Goal: Task Accomplishment & Management: Manage account settings

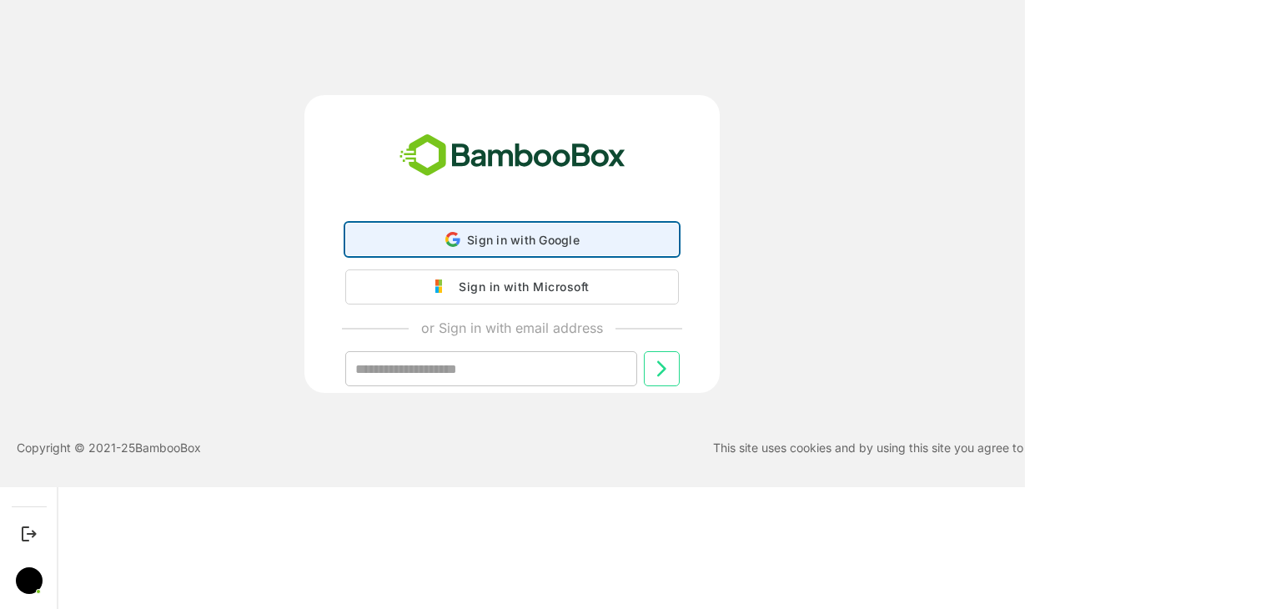
click at [506, 237] on span "Sign in with Google" at bounding box center [523, 240] width 113 height 14
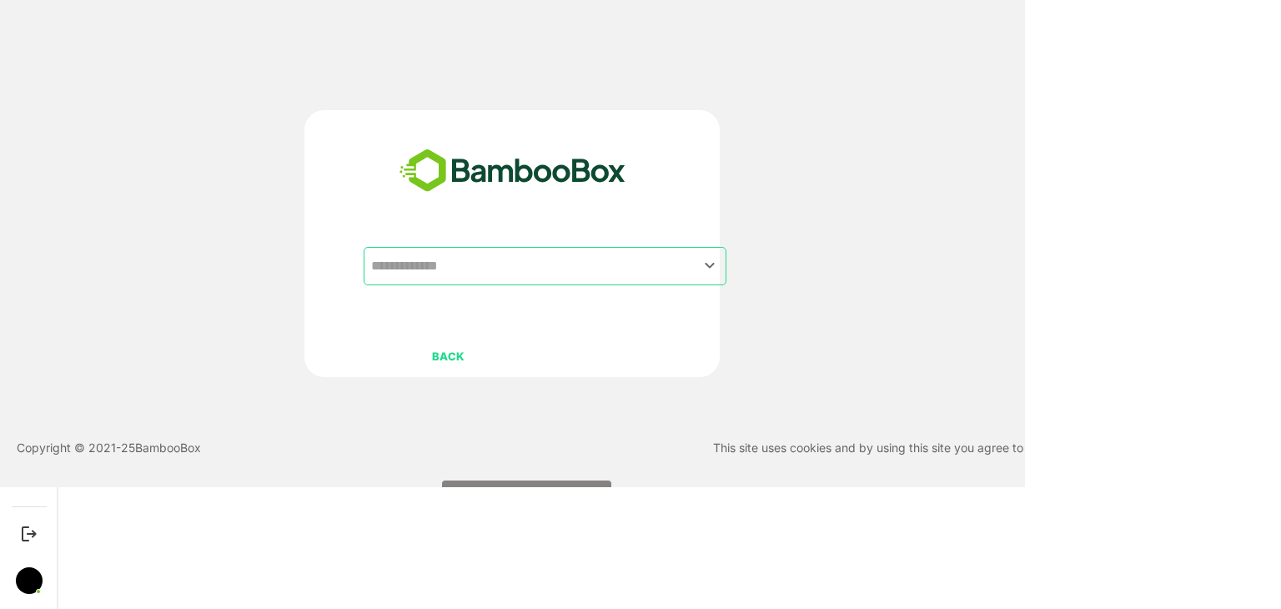
click at [487, 272] on input "text" at bounding box center [545, 266] width 356 height 32
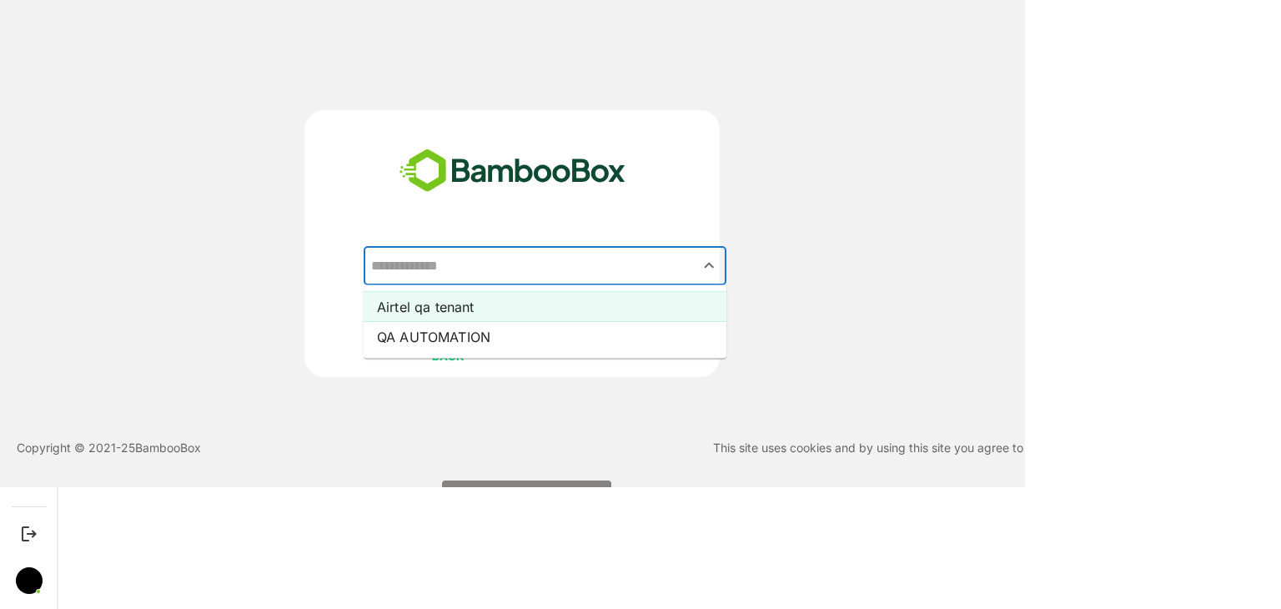
click at [460, 309] on li "Airtel qa tenant" at bounding box center [544, 307] width 363 height 30
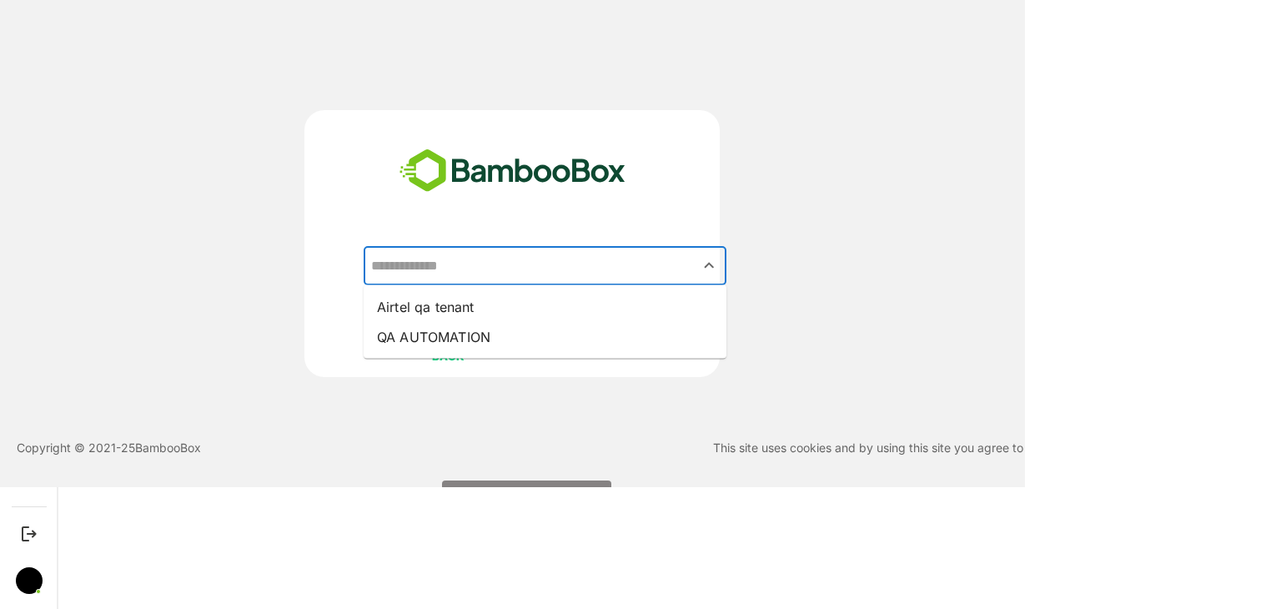
type input "**********"
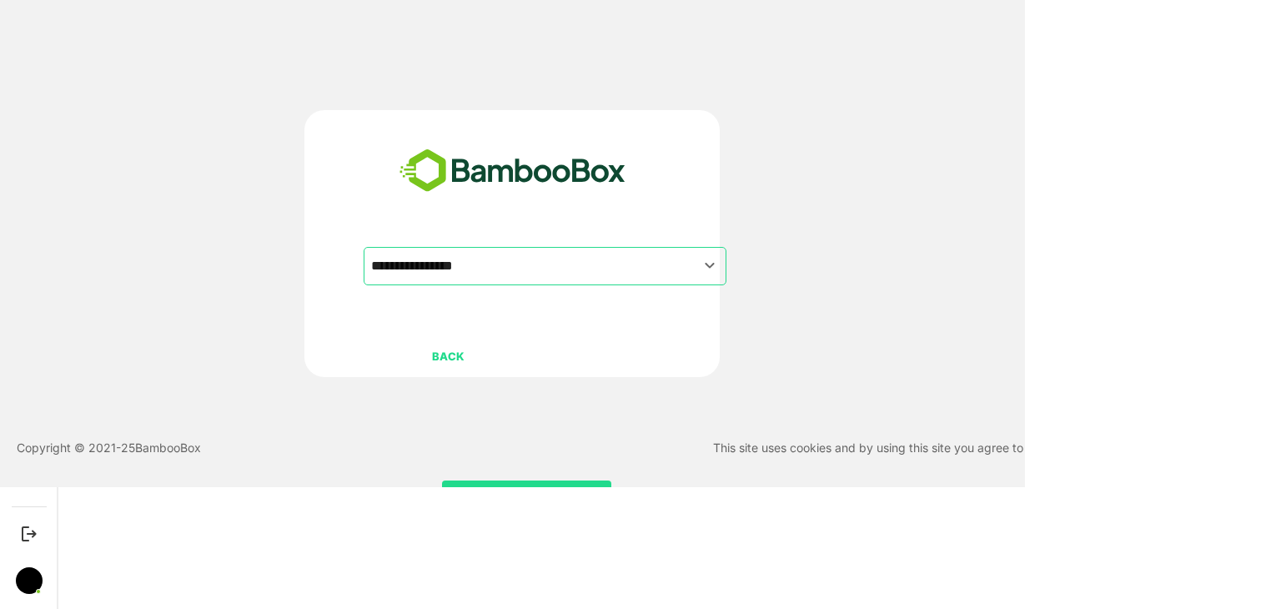
click at [647, 354] on div "BACK CONTINUE" at bounding box center [526, 426] width 326 height 177
click at [647, 353] on div "BACK CONTINUE" at bounding box center [526, 426] width 326 height 177
click at [639, 350] on div "BACK CONTINUE" at bounding box center [526, 426] width 326 height 177
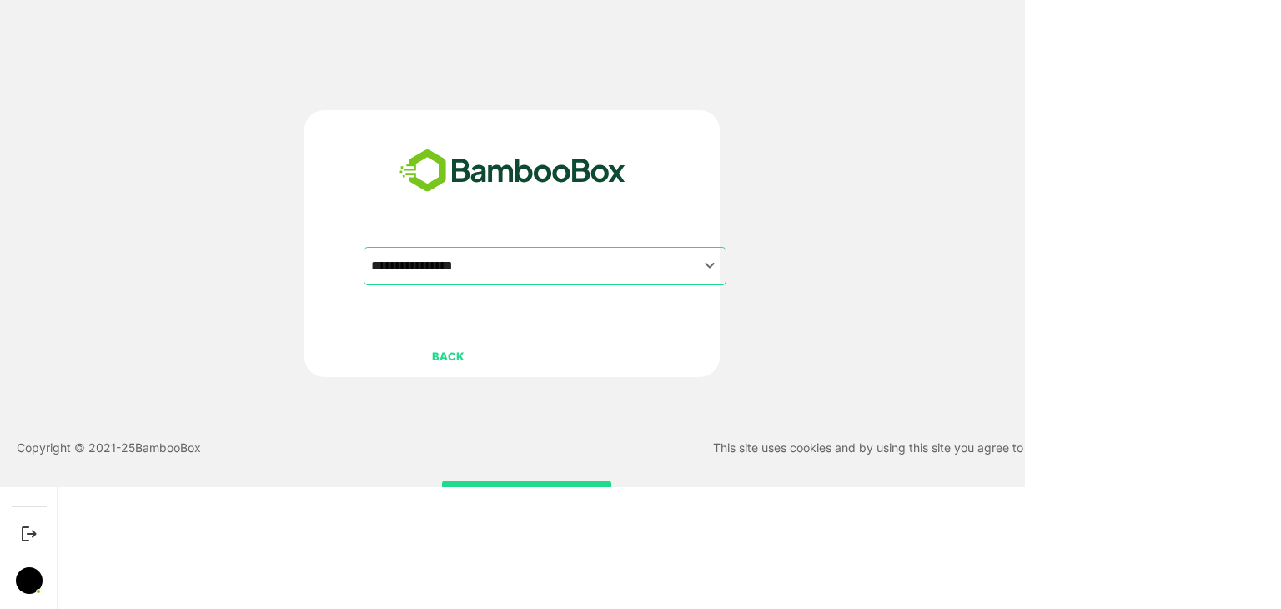
click at [639, 350] on div "BACK CONTINUE" at bounding box center [526, 426] width 326 height 177
click at [32, 584] on div at bounding box center [29, 580] width 27 height 27
click at [33, 584] on div at bounding box center [29, 580] width 27 height 27
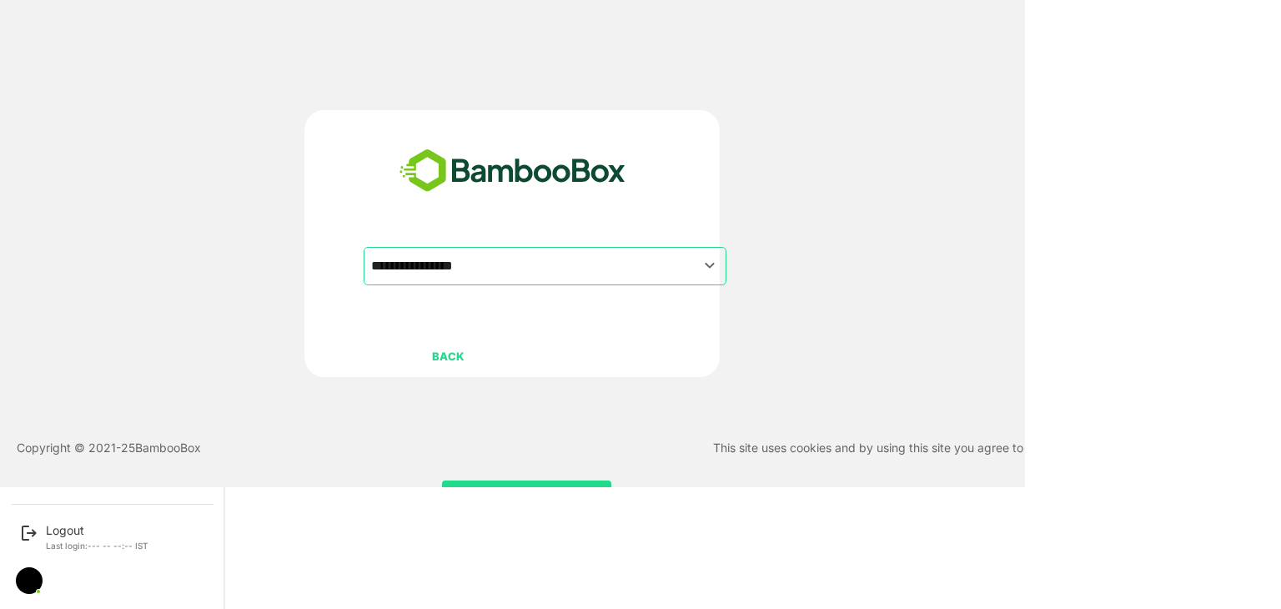
click at [37, 581] on div at bounding box center [29, 580] width 27 height 27
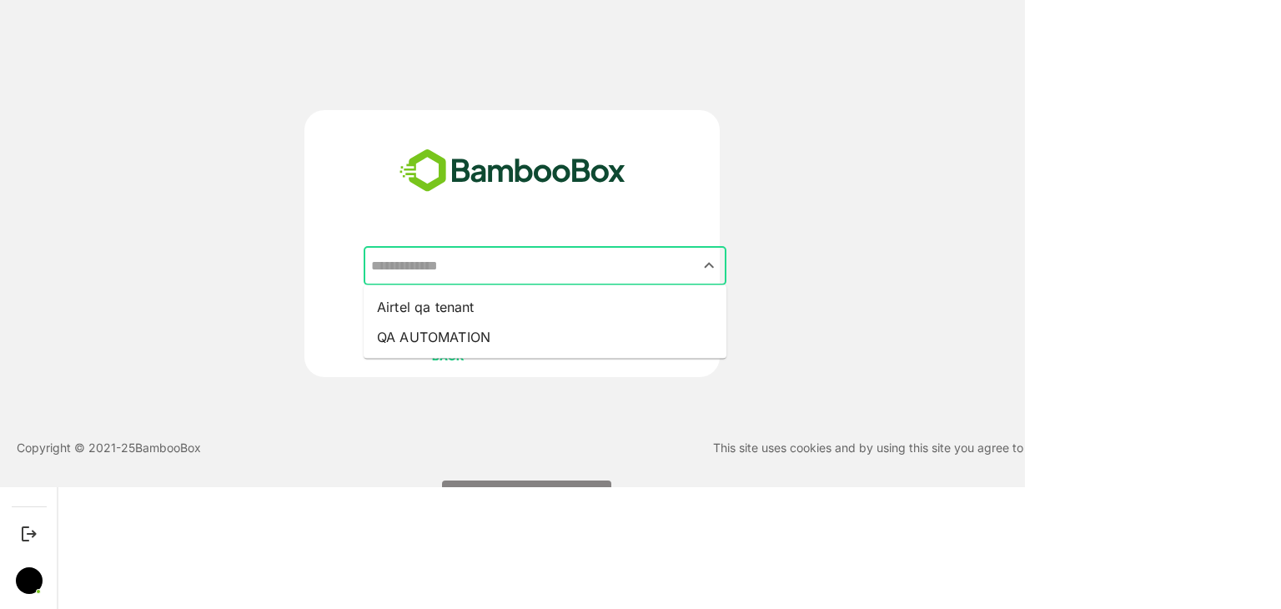
click at [526, 265] on input "text" at bounding box center [545, 266] width 356 height 32
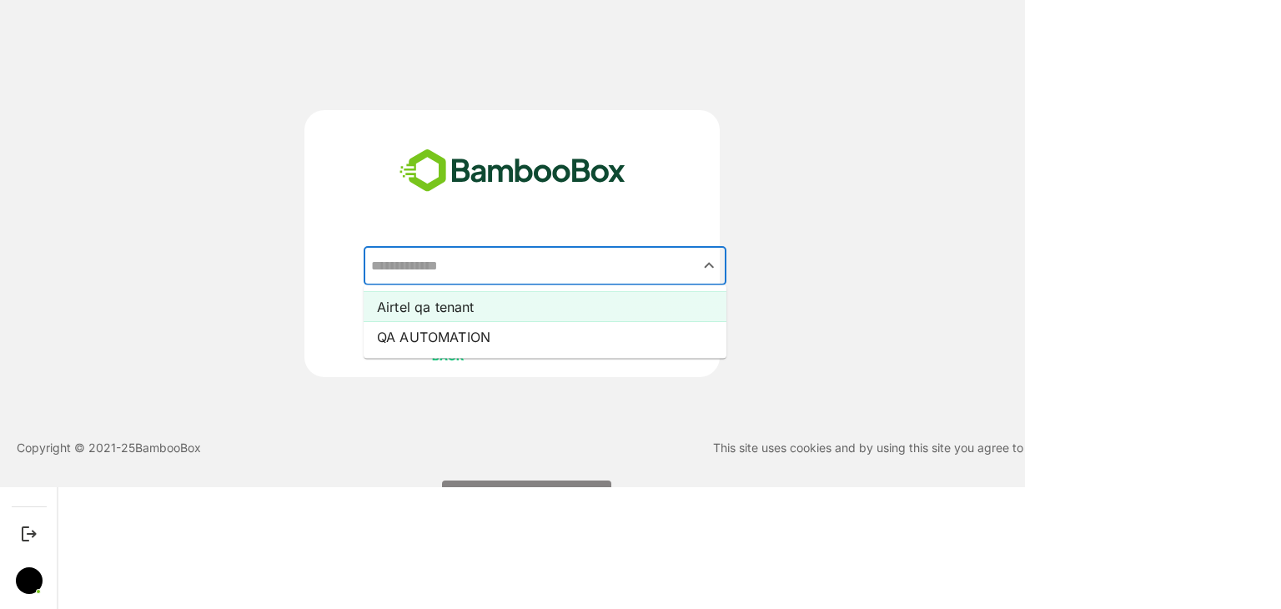
click at [487, 313] on li "Airtel qa tenant" at bounding box center [544, 307] width 363 height 30
type input "**********"
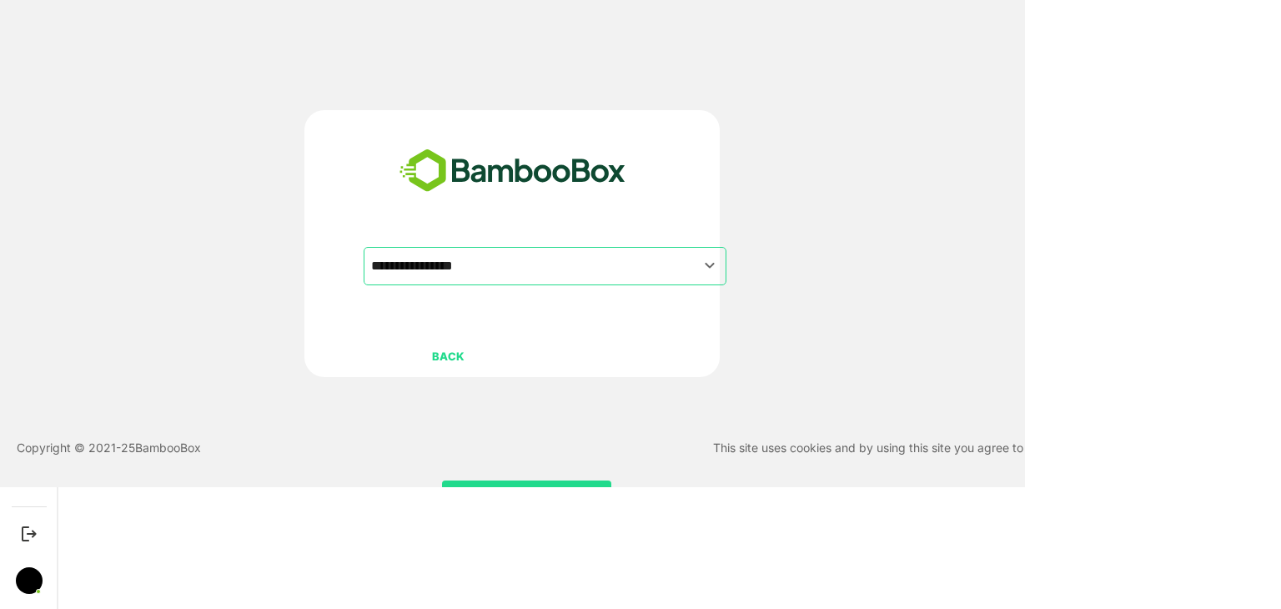
click at [620, 344] on div "BACK CONTINUE" at bounding box center [526, 426] width 326 height 177
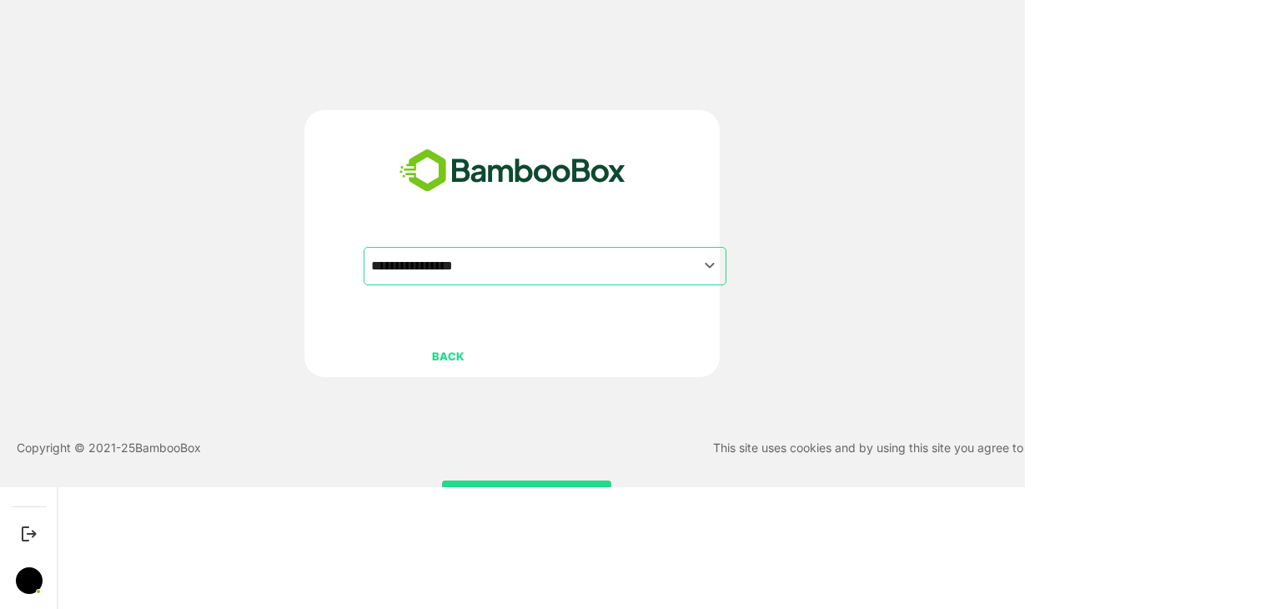
click at [619, 343] on div "BACK CONTINUE" at bounding box center [526, 426] width 326 height 177
click at [620, 343] on div "BACK CONTINUE" at bounding box center [526, 426] width 326 height 177
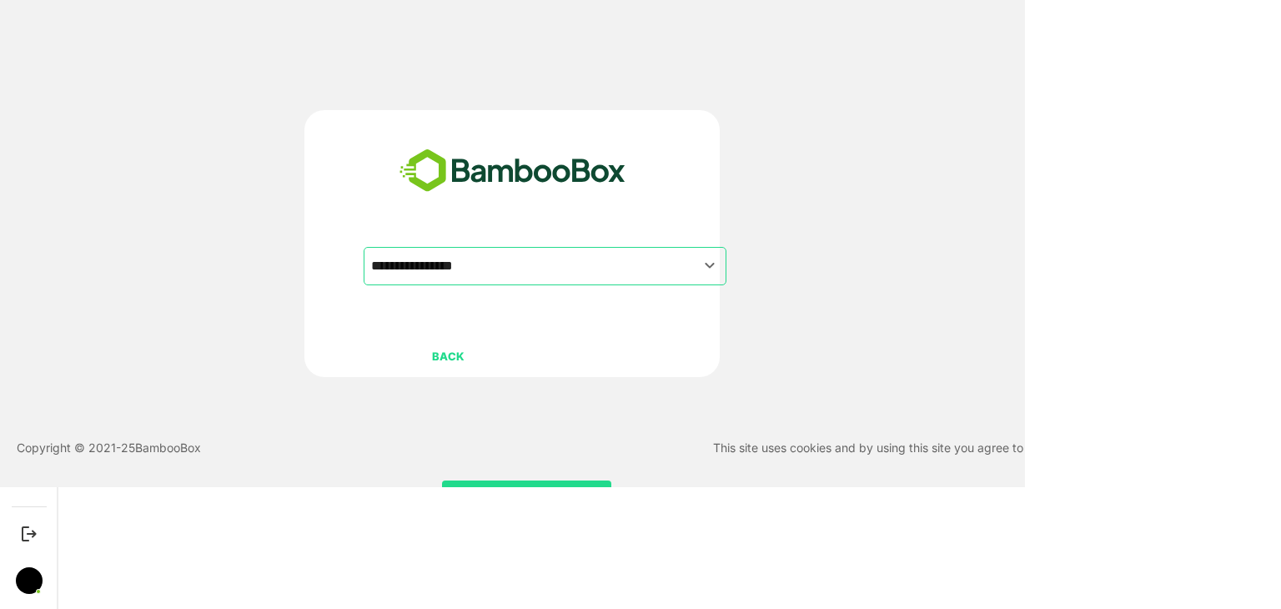
click at [624, 343] on div "BACK CONTINUE" at bounding box center [526, 426] width 326 height 177
click at [626, 340] on div "BACK CONTINUE" at bounding box center [526, 426] width 326 height 177
click at [625, 340] on div "BACK CONTINUE" at bounding box center [526, 426] width 326 height 177
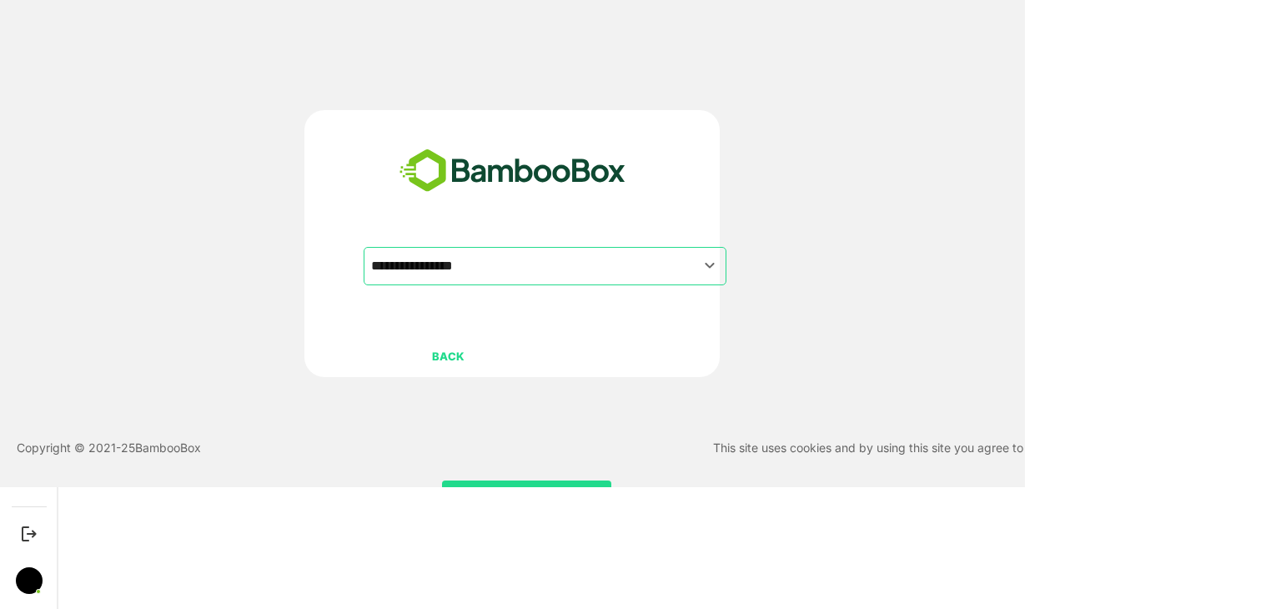
click at [625, 340] on div "BACK CONTINUE" at bounding box center [526, 426] width 326 height 177
click at [551, 485] on button "CONTINUE" at bounding box center [526, 497] width 169 height 35
click at [550, 485] on button "CONTINUE" at bounding box center [526, 497] width 169 height 35
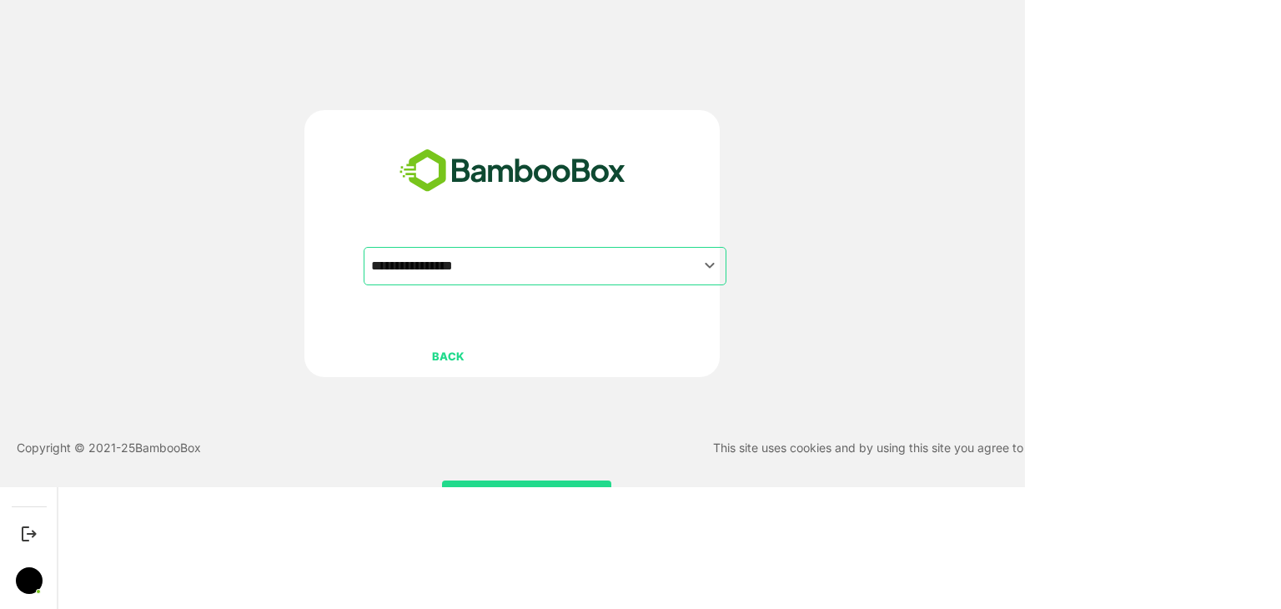
click at [507, 484] on button "CONTINUE" at bounding box center [526, 497] width 169 height 35
click at [538, 481] on button "CONTINUE" at bounding box center [526, 497] width 169 height 35
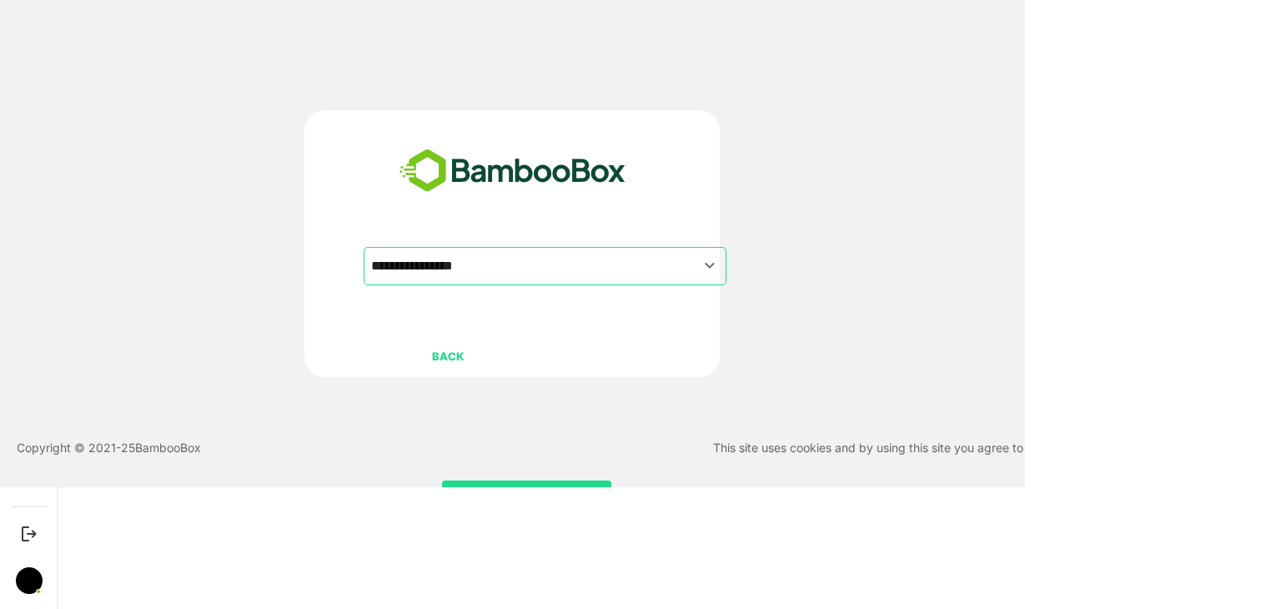
click at [538, 481] on button "CONTINUE" at bounding box center [526, 497] width 169 height 35
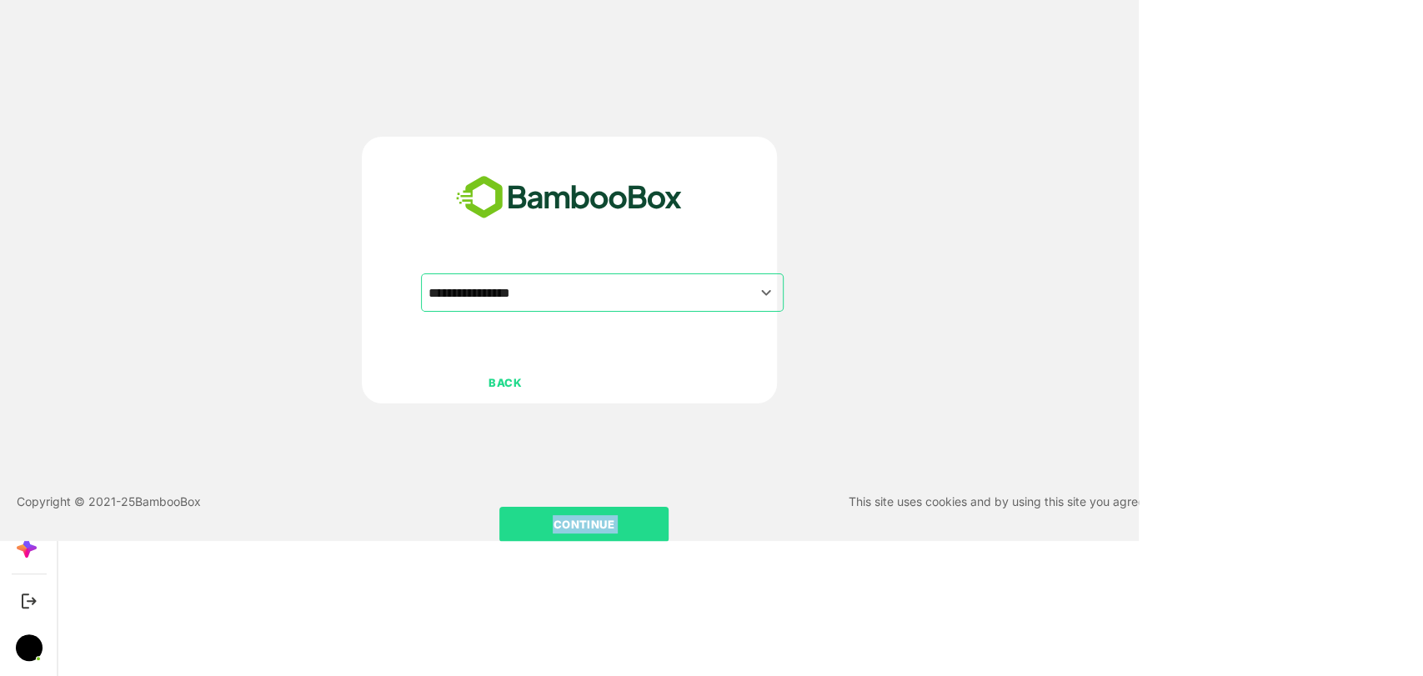
click at [615, 526] on p "CONTINUE" at bounding box center [583, 524] width 167 height 18
click at [602, 524] on p "CONTINUE" at bounding box center [583, 524] width 167 height 18
click at [602, 522] on p "CONTINUE" at bounding box center [583, 524] width 167 height 18
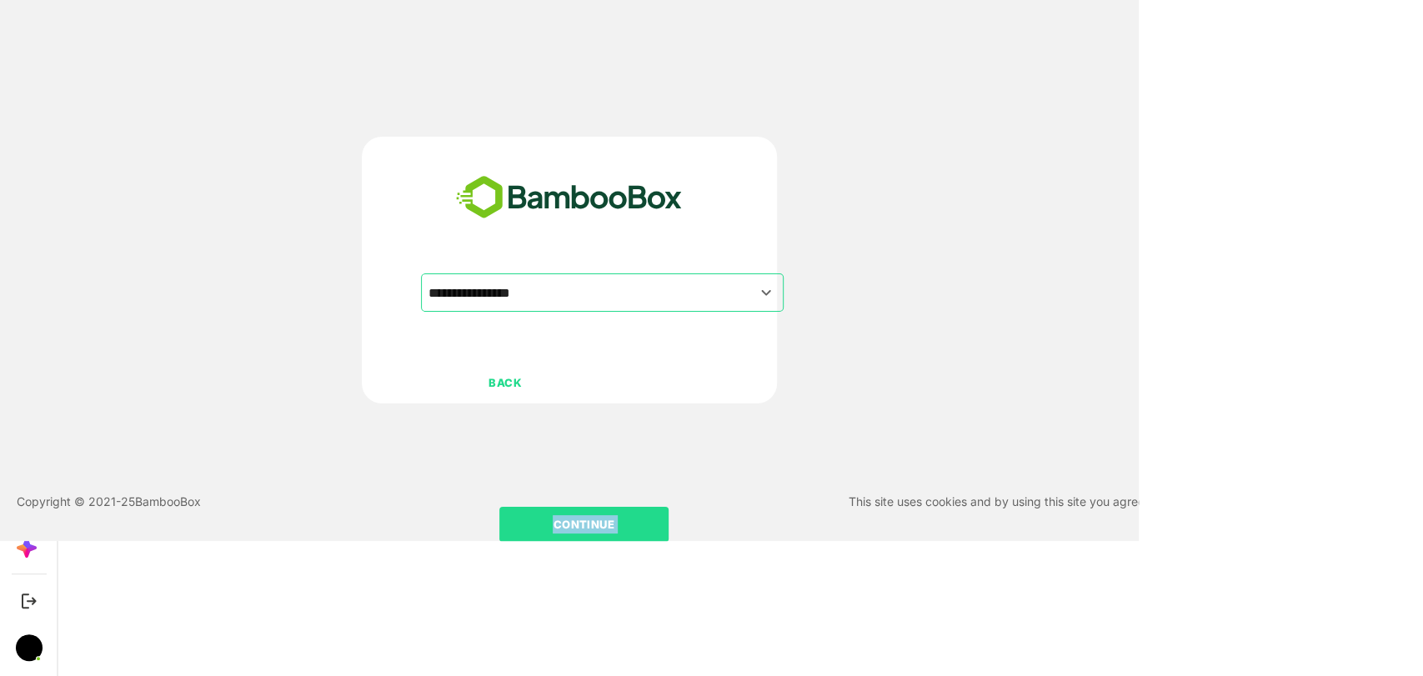
click at [602, 522] on p "CONTINUE" at bounding box center [583, 524] width 167 height 18
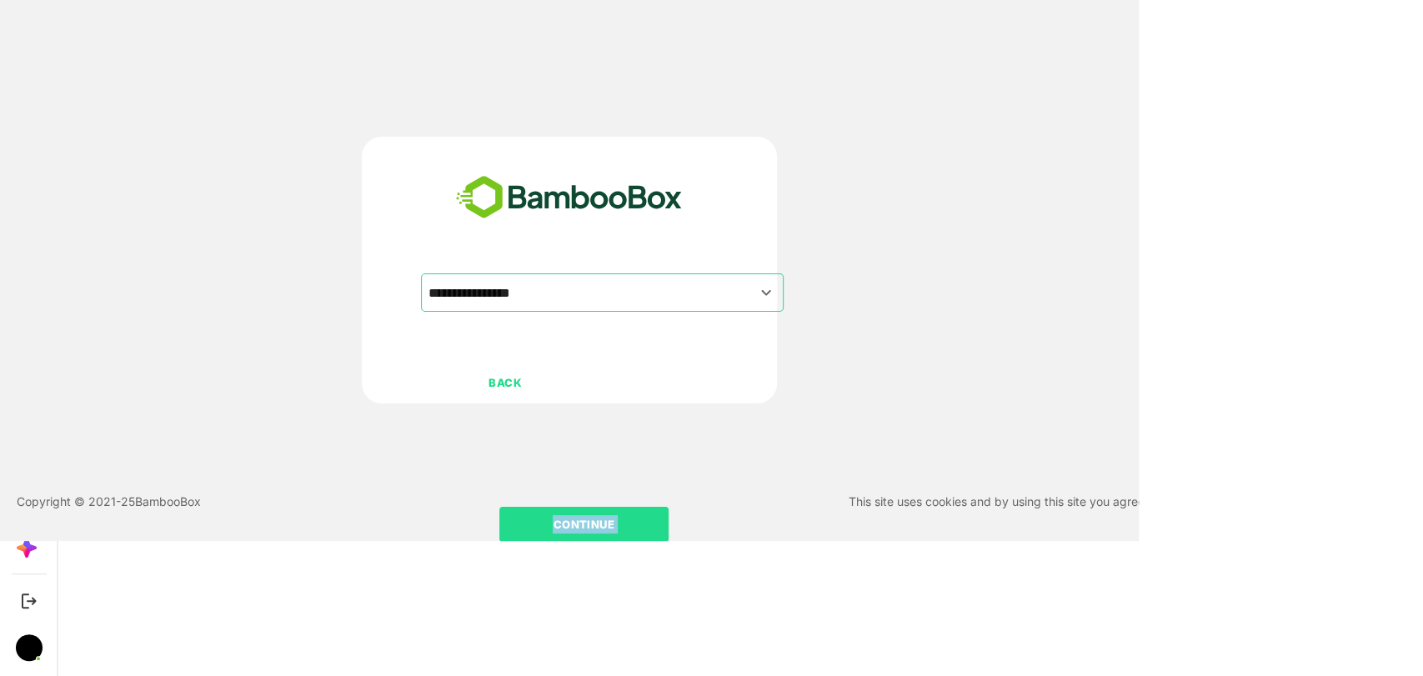
click at [602, 522] on p "CONTINUE" at bounding box center [583, 524] width 167 height 18
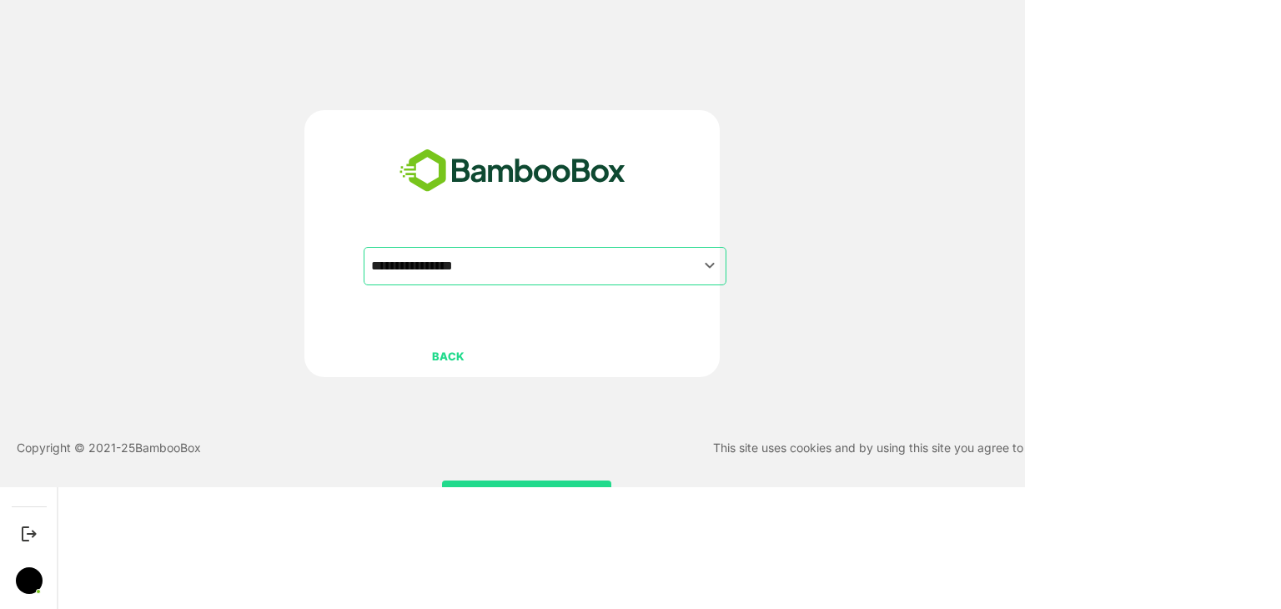
drag, startPoint x: 607, startPoint y: 507, endPoint x: 813, endPoint y: 434, distance: 218.3
click at [813, 434] on div "**********" at bounding box center [512, 243] width 1025 height 487
